Goal: Transaction & Acquisition: Download file/media

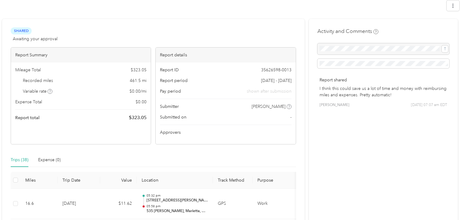
scroll to position [92, 0]
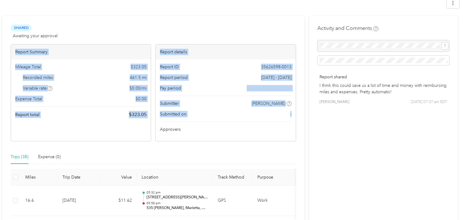
drag, startPoint x: 16, startPoint y: 52, endPoint x: 289, endPoint y: 121, distance: 282.0
click at [289, 121] on div "Report Summary Mileage Total $ 323.05 Recorded miles 461.5 mi Variable rate $ 0…" at bounding box center [154, 92] width 286 height 97
copy div "Report Summary Mileage Total $ 323.05 Recorded miles 461.5 mi Variable rate $ 0…"
click at [226, 122] on div at bounding box center [225, 122] width 131 height 0
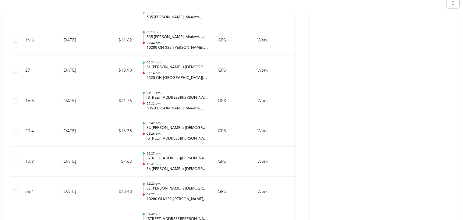
scroll to position [357, 0]
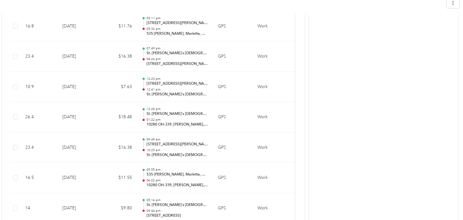
drag, startPoint x: 462, startPoint y: 83, endPoint x: 466, endPoint y: 40, distance: 43.2
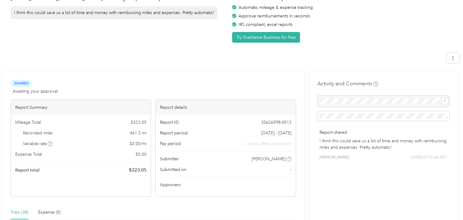
scroll to position [0, 0]
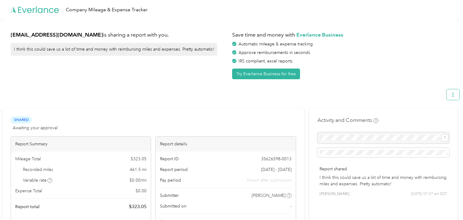
click at [454, 94] on icon "button" at bounding box center [453, 95] width 1 height 4
click at [438, 120] on span "Download" at bounding box center [439, 123] width 20 height 6
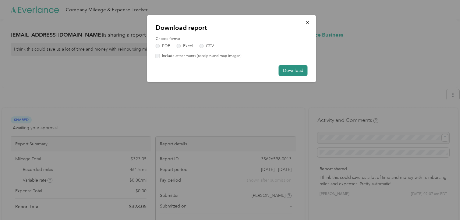
click at [294, 69] on button "Download" at bounding box center [293, 70] width 29 height 11
